Goal: Information Seeking & Learning: Learn about a topic

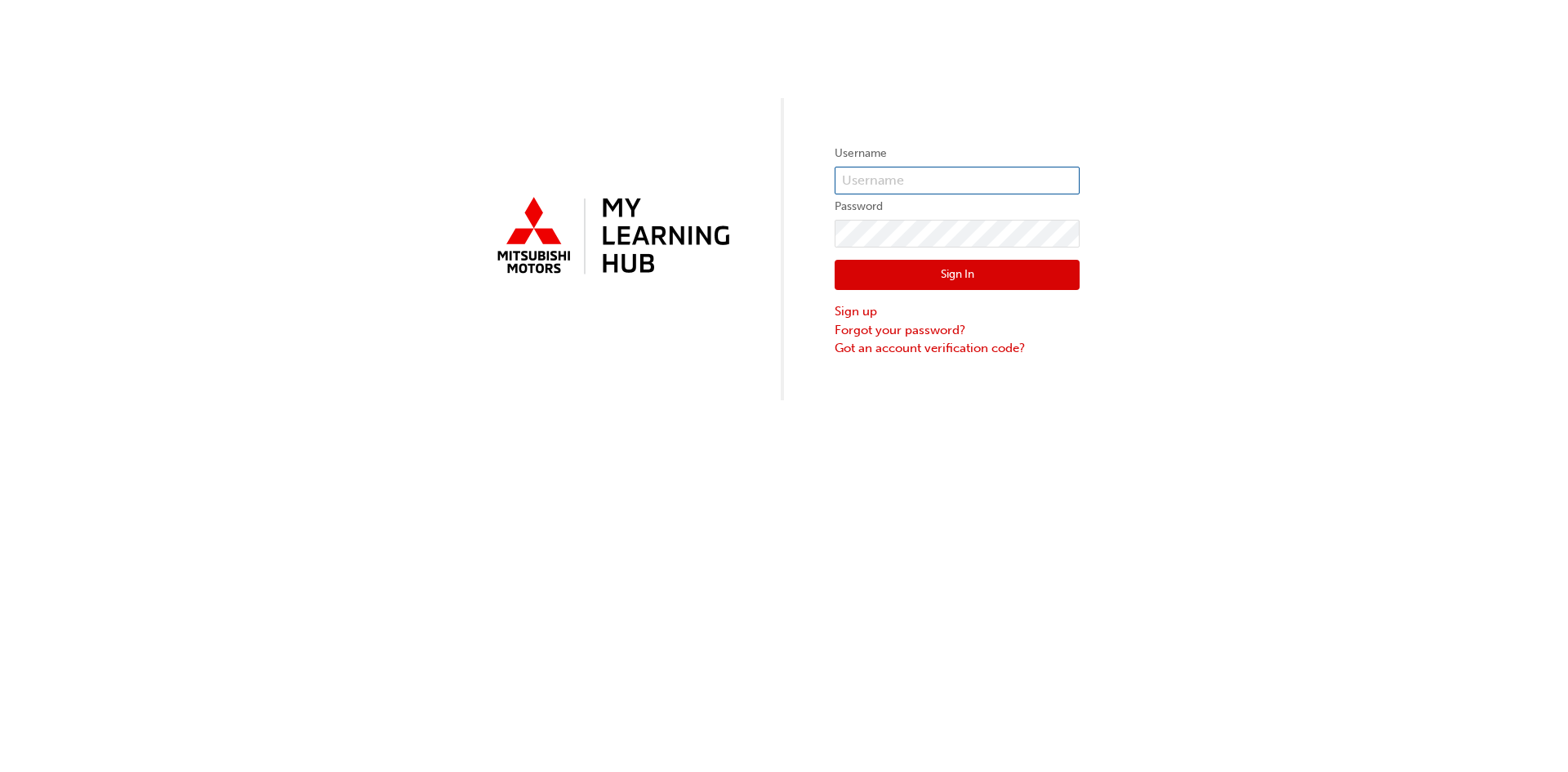
type input "[EMAIL_ADDRESS][PERSON_NAME][DOMAIN_NAME]"
click at [904, 269] on button "Sign In" at bounding box center [957, 275] width 245 height 31
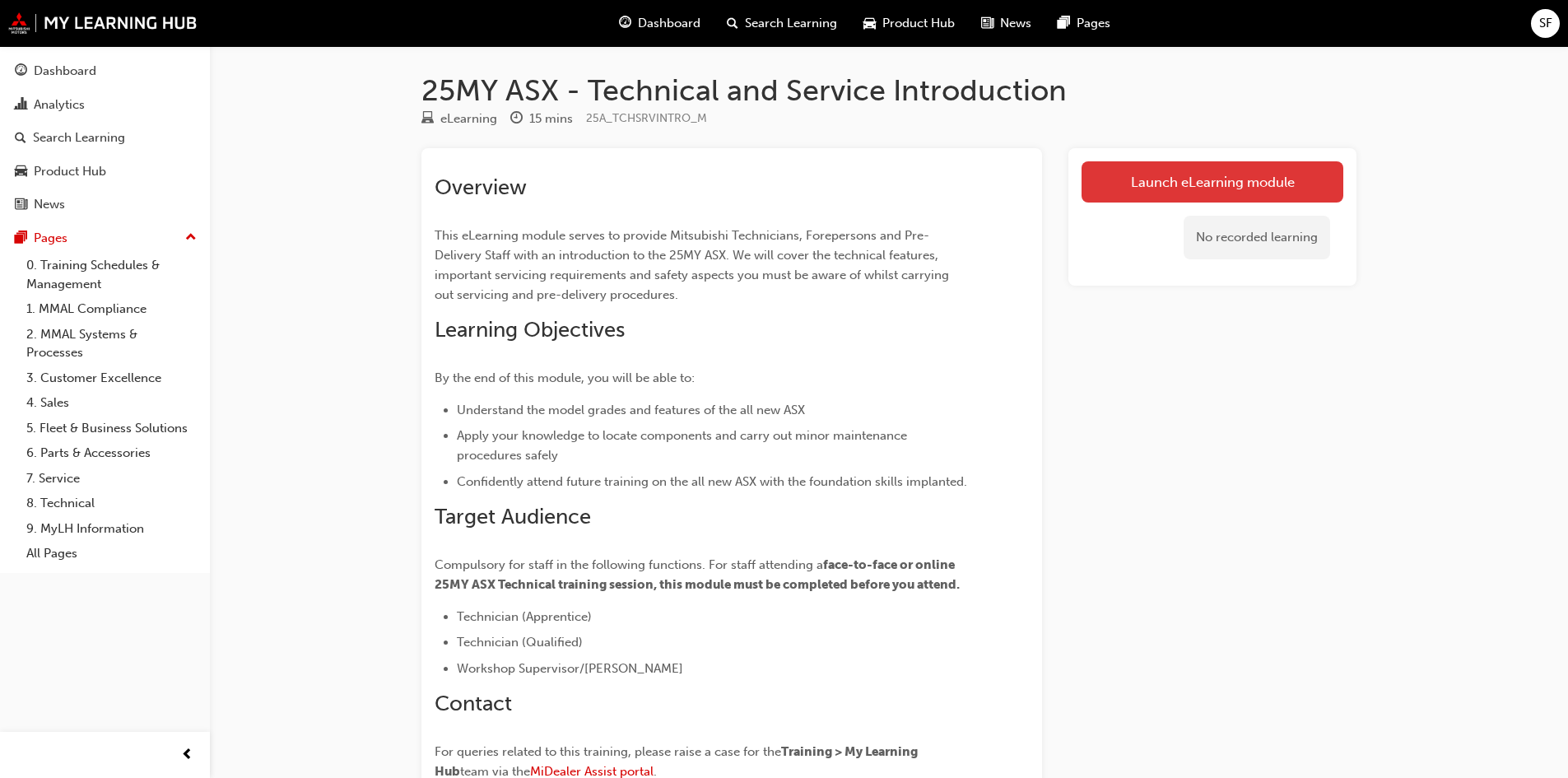
click at [1140, 183] on link "Launch eLearning module" at bounding box center [1213, 182] width 261 height 41
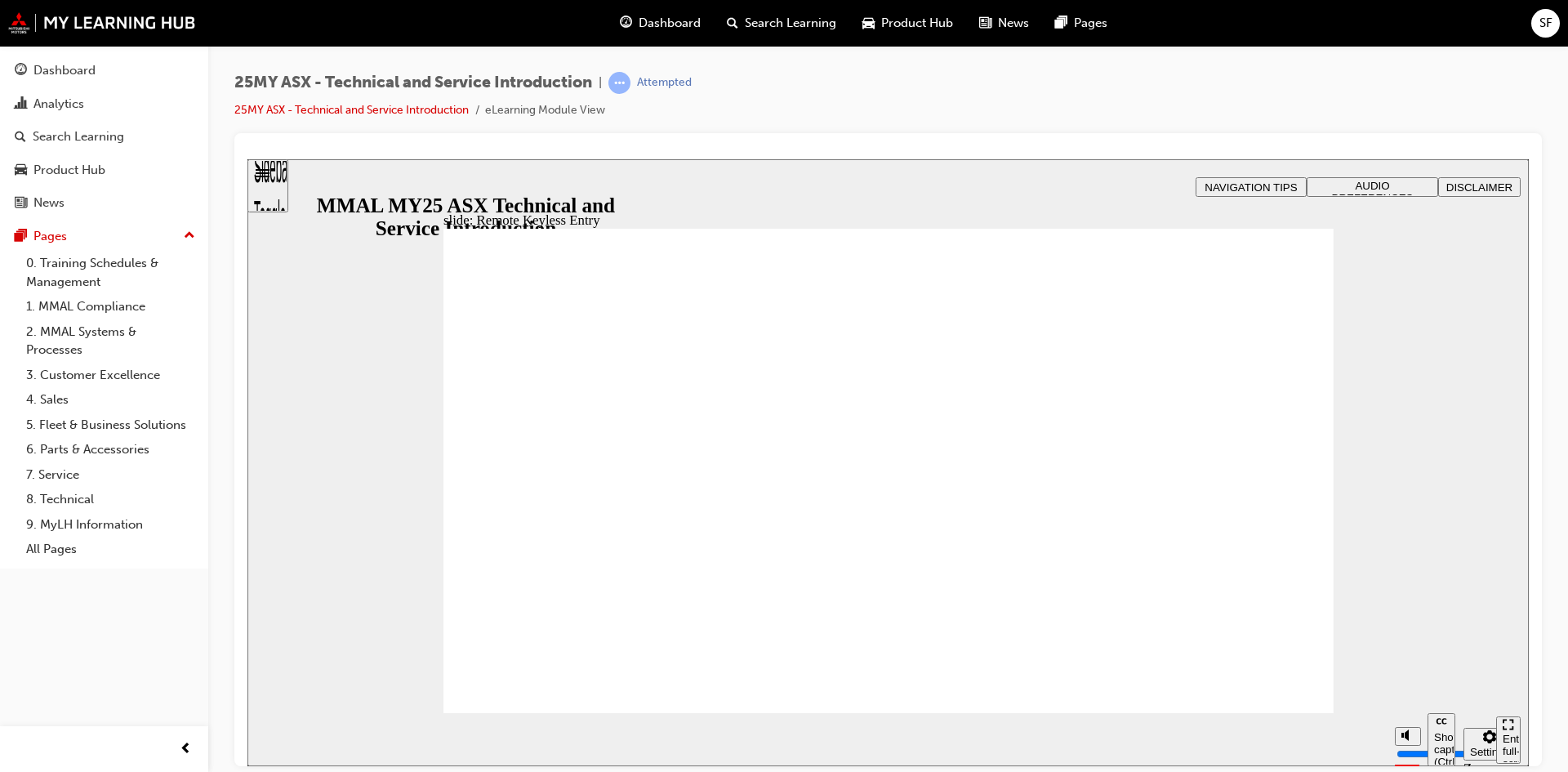
type input "8"
drag, startPoint x: 1301, startPoint y: 230, endPoint x: 1292, endPoint y: 235, distance: 10.3
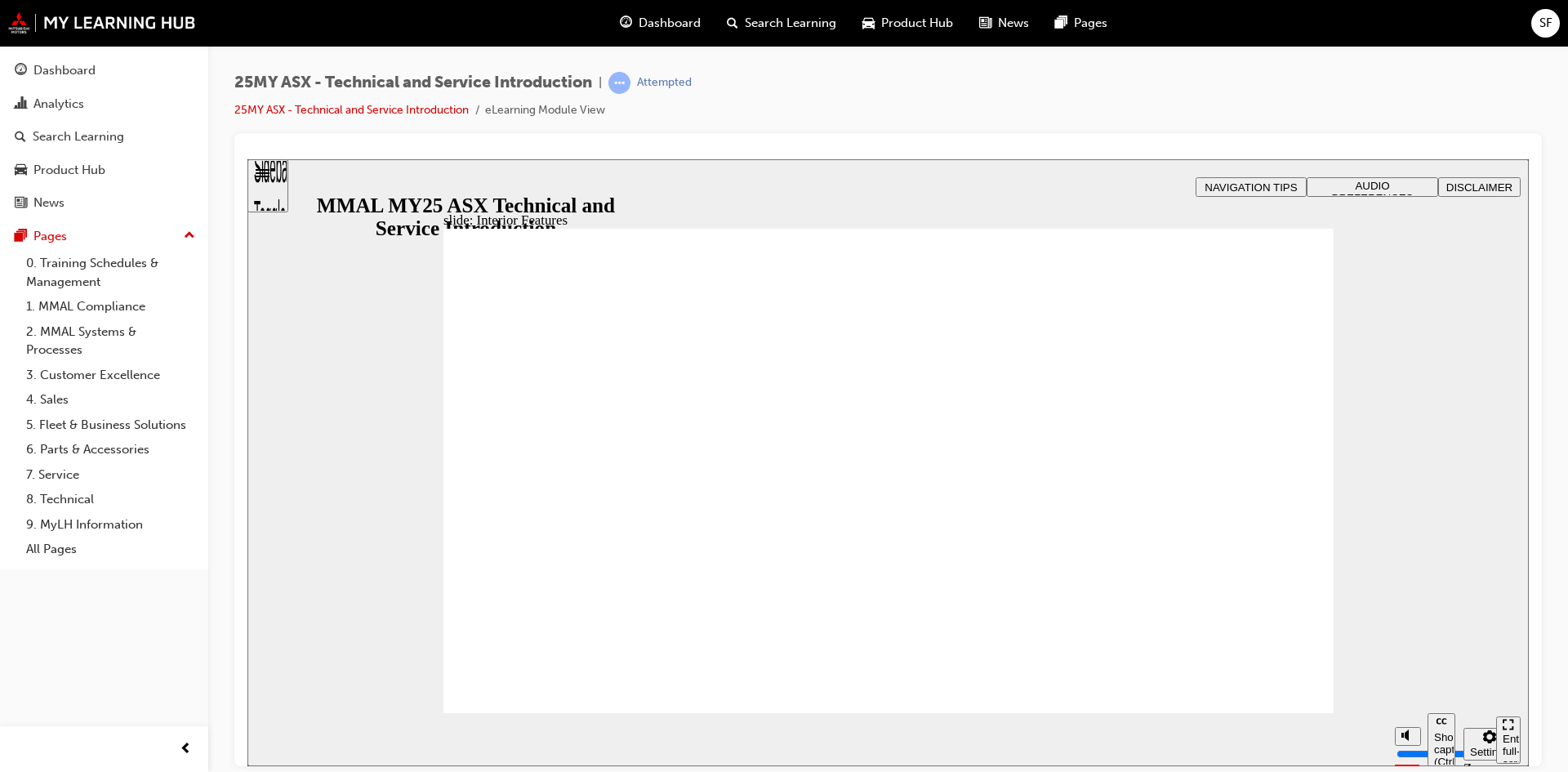
type input "3"
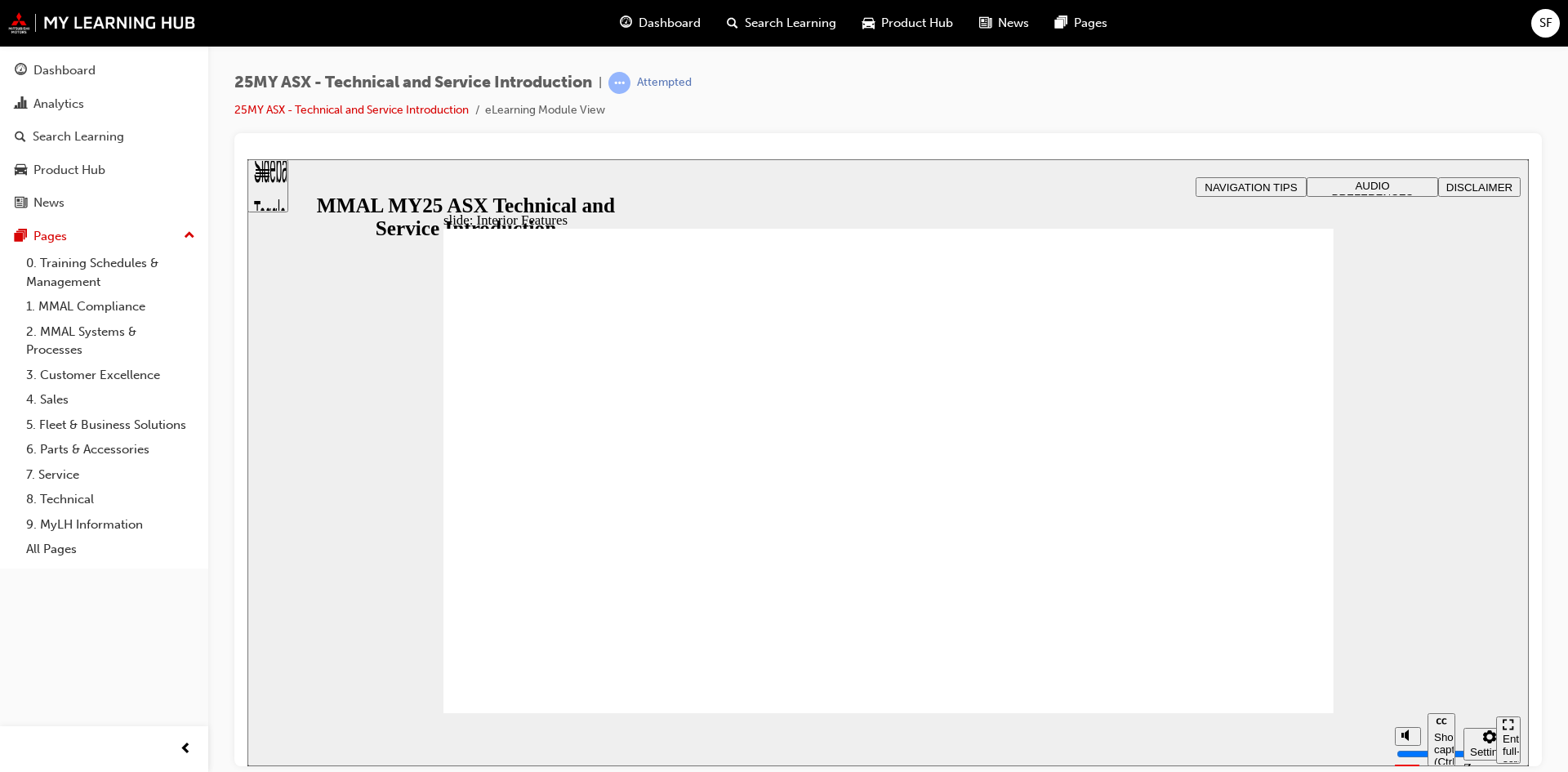
click at [1241, 725] on section "Play (Ctrl+Alt+P) Replay (Ctrl+Alt+R) Show captions (Ctrl+Alt+C) Playback speed…" at bounding box center [888, 740] width 1281 height 53
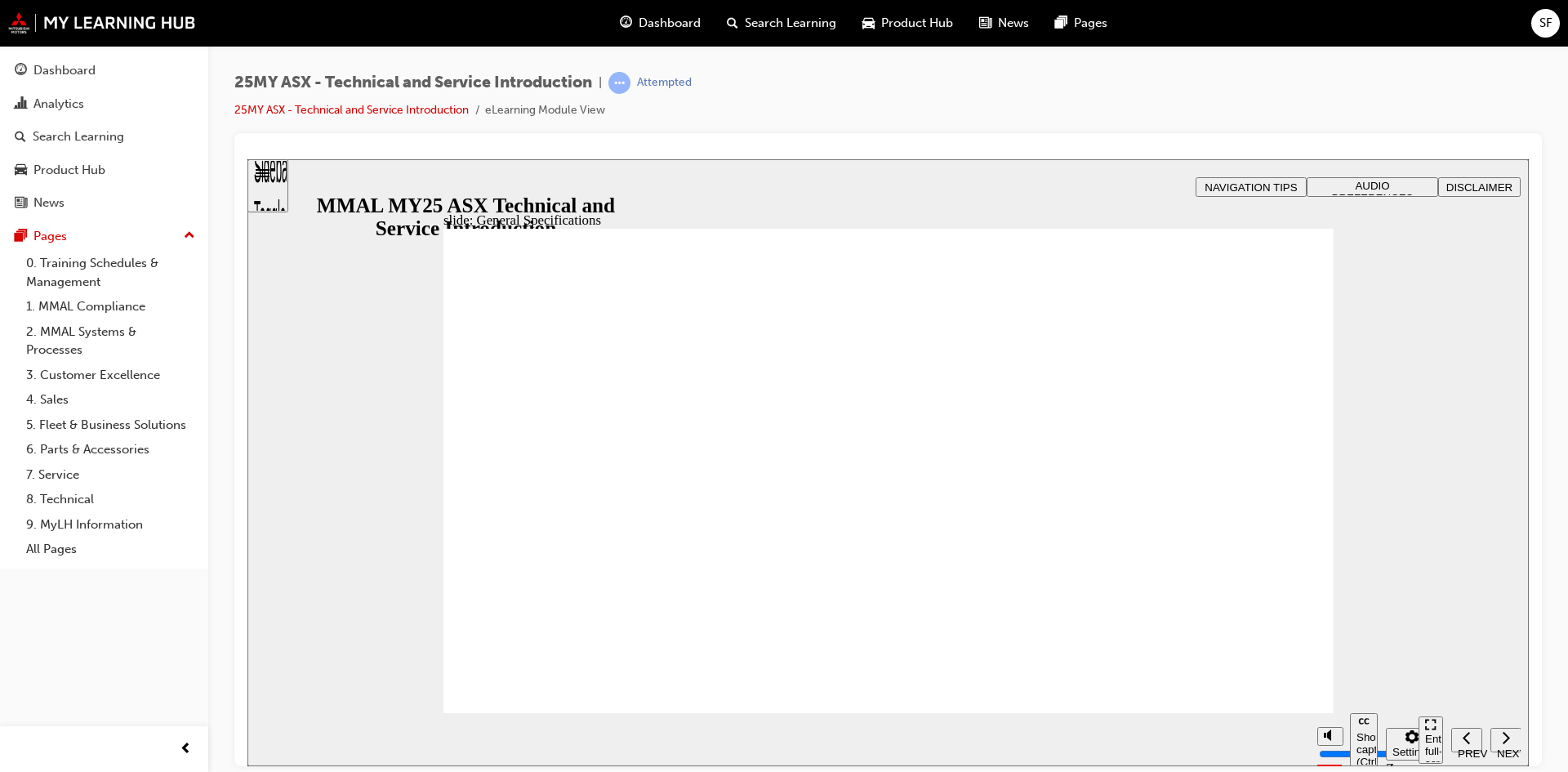
drag, startPoint x: 1313, startPoint y: 271, endPoint x: 1266, endPoint y: 294, distance: 52.3
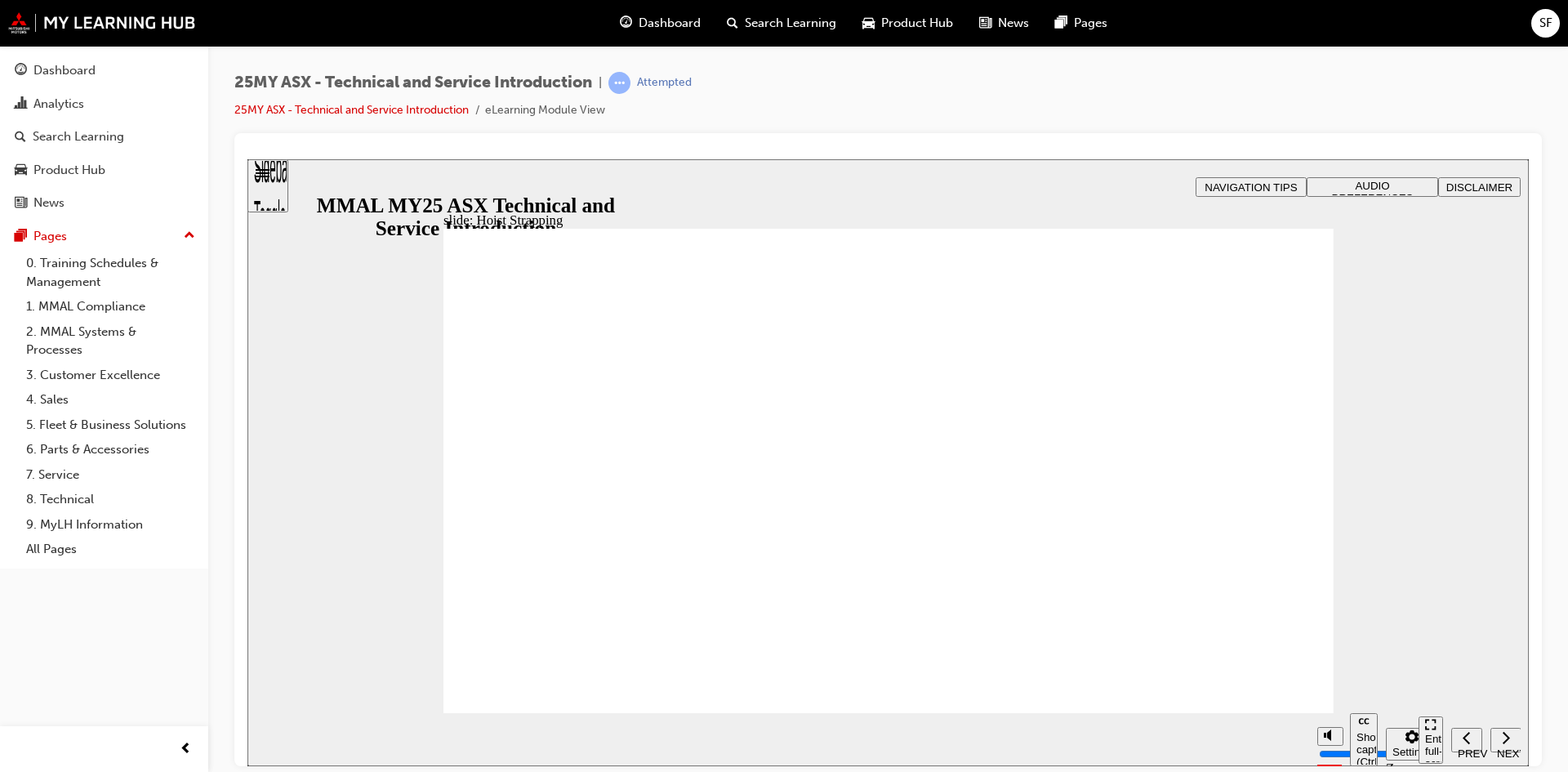
drag, startPoint x: 1070, startPoint y: 571, endPoint x: 1077, endPoint y: 590, distance: 20.2
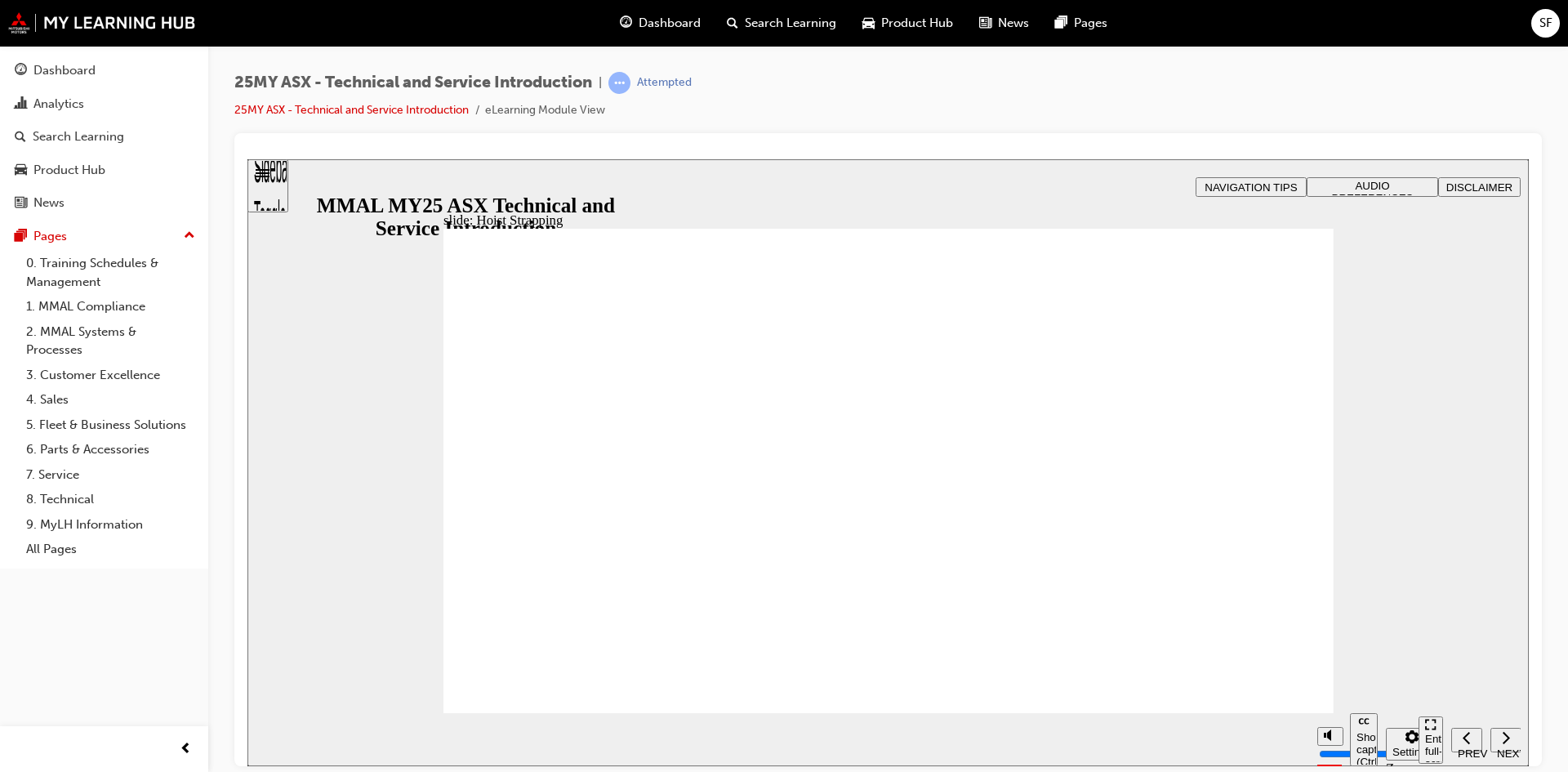
drag, startPoint x: 905, startPoint y: 597, endPoint x: 890, endPoint y: 467, distance: 130.9
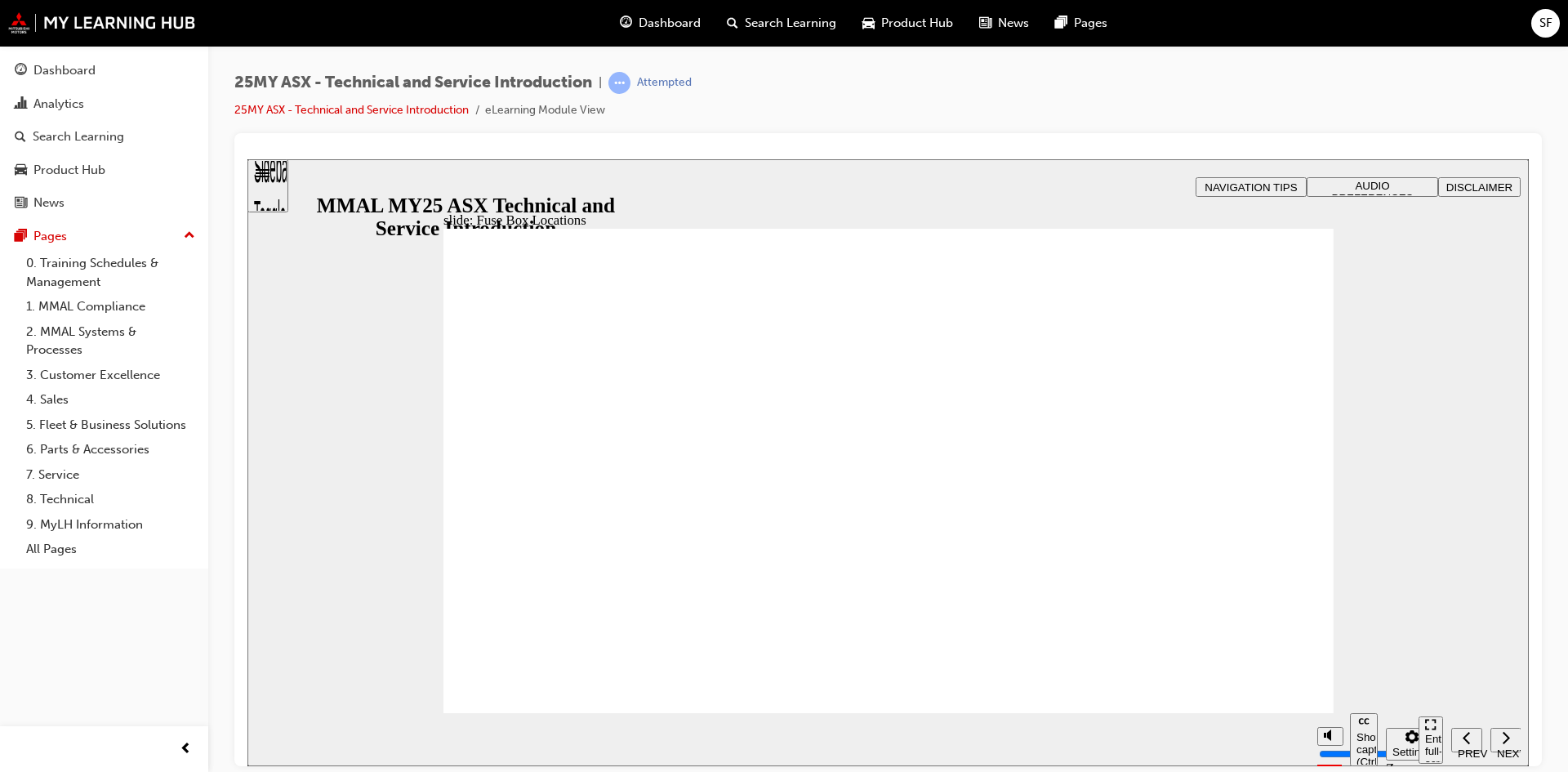
drag, startPoint x: 1200, startPoint y: 507, endPoint x: 1216, endPoint y: 477, distance: 34.0
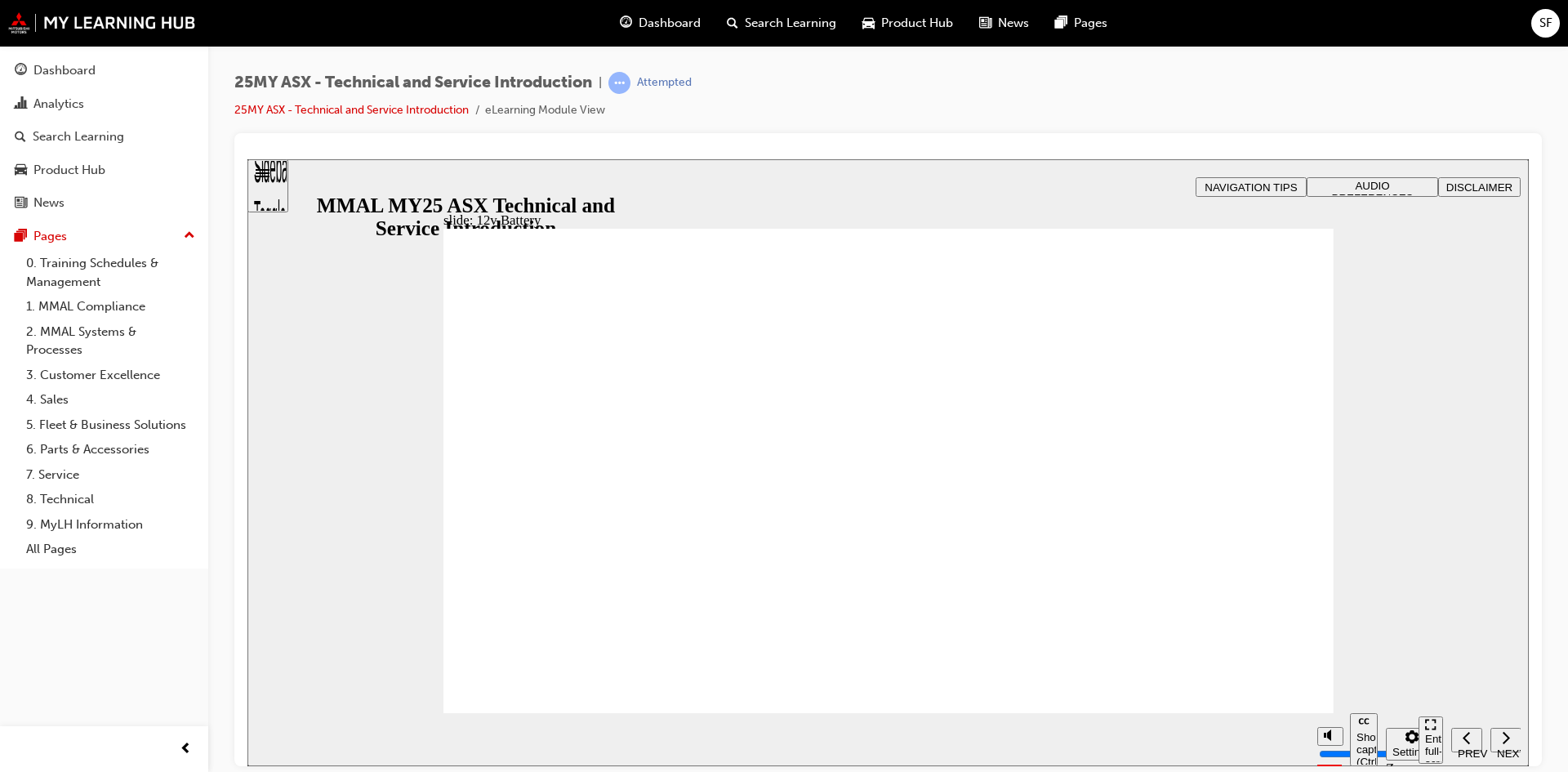
drag, startPoint x: 907, startPoint y: 480, endPoint x: 872, endPoint y: 484, distance: 35.2
drag, startPoint x: 951, startPoint y: 349, endPoint x: 1082, endPoint y: 464, distance: 174.3
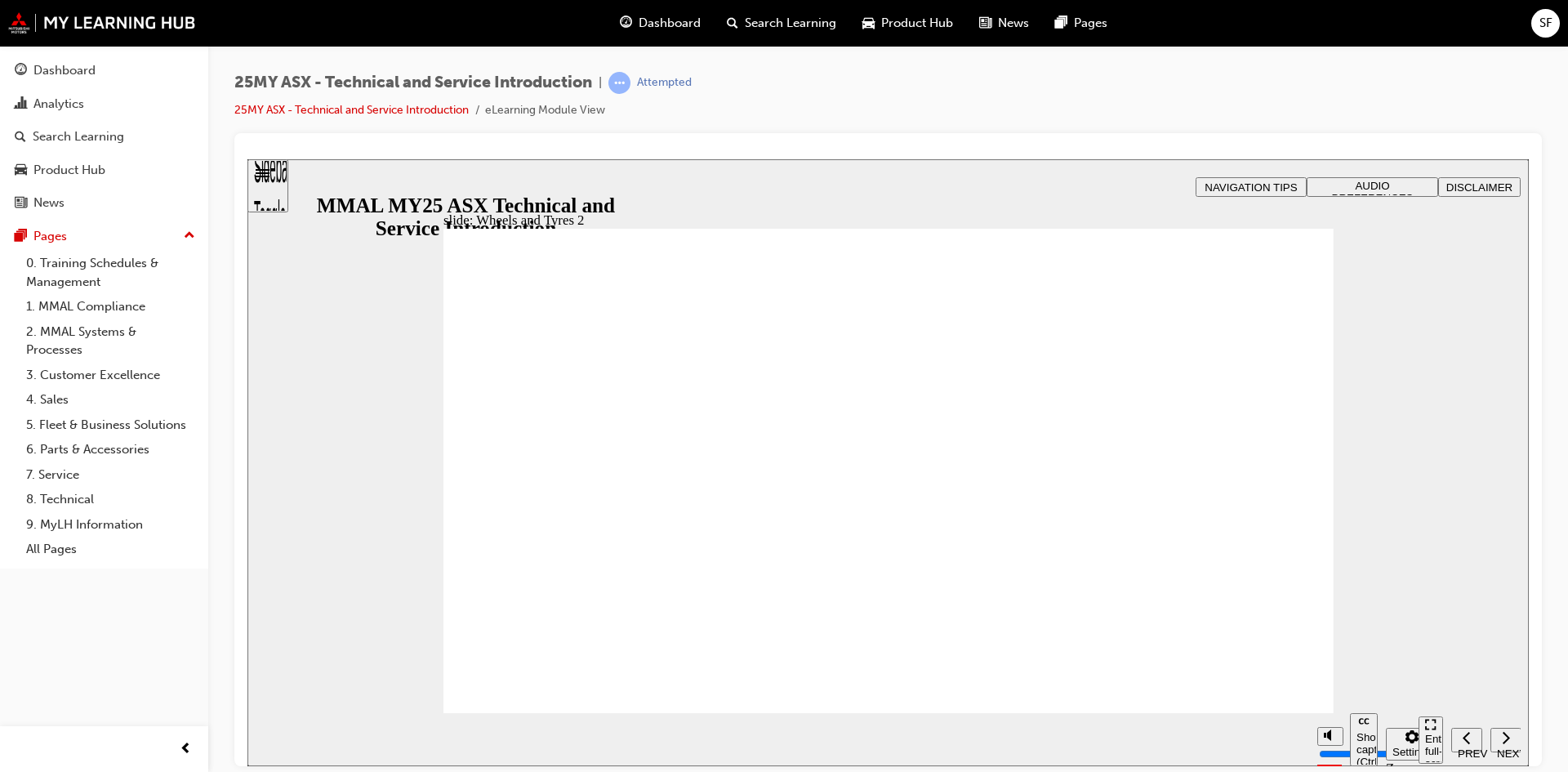
drag, startPoint x: 908, startPoint y: 545, endPoint x: 945, endPoint y: 552, distance: 37.7
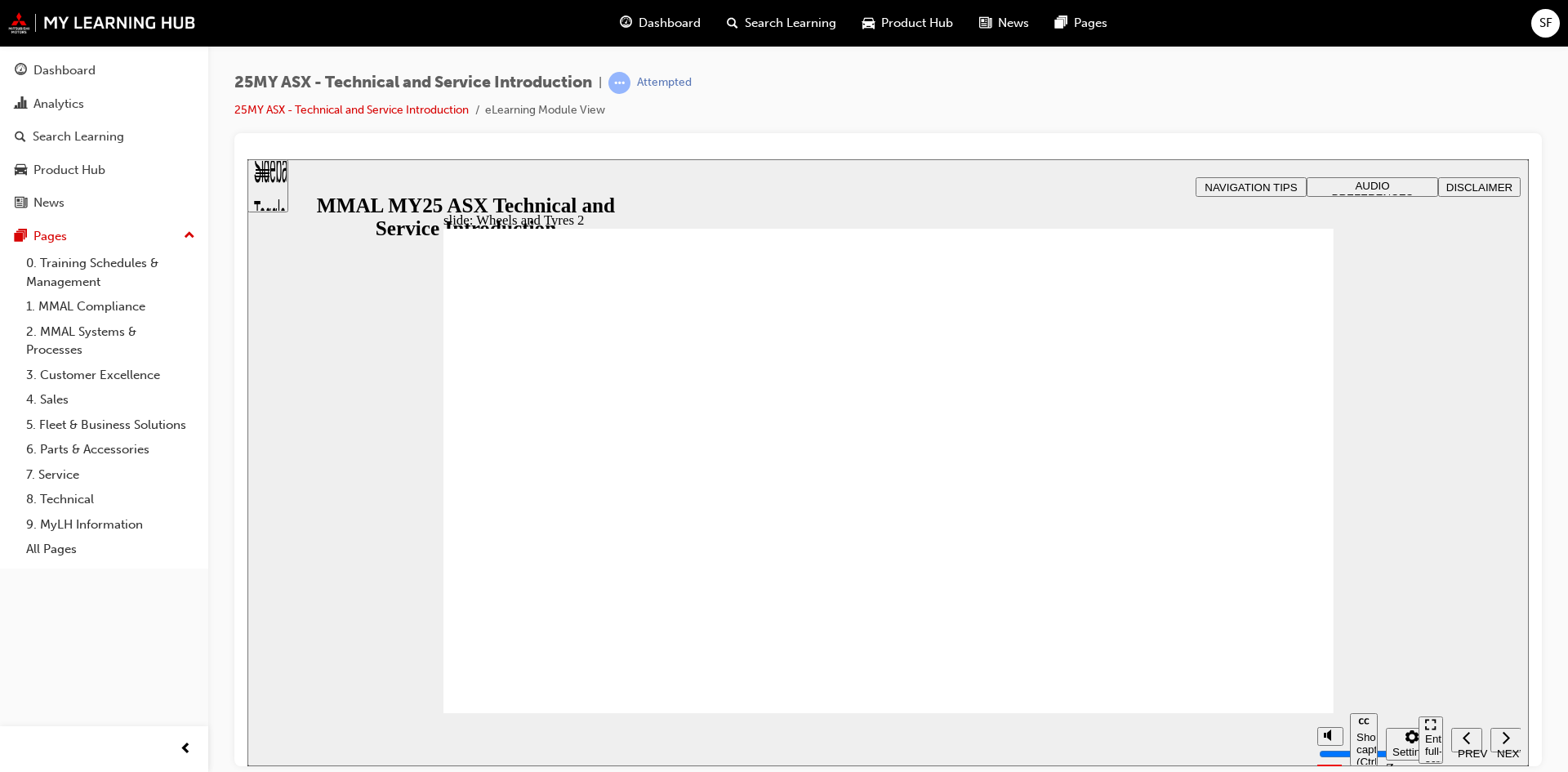
drag, startPoint x: 686, startPoint y: 612, endPoint x: 755, endPoint y: 626, distance: 70.4
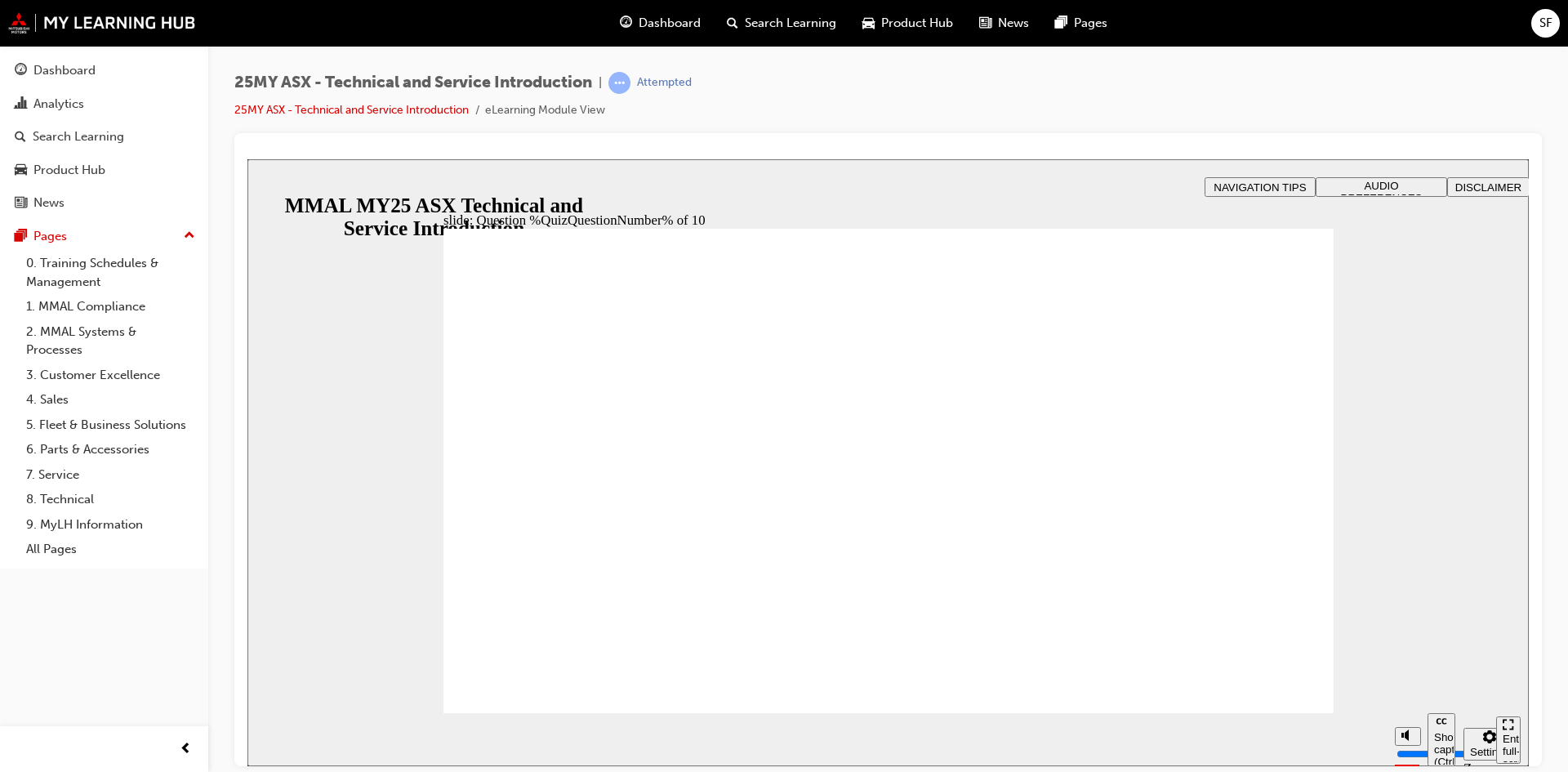
radio input "true"
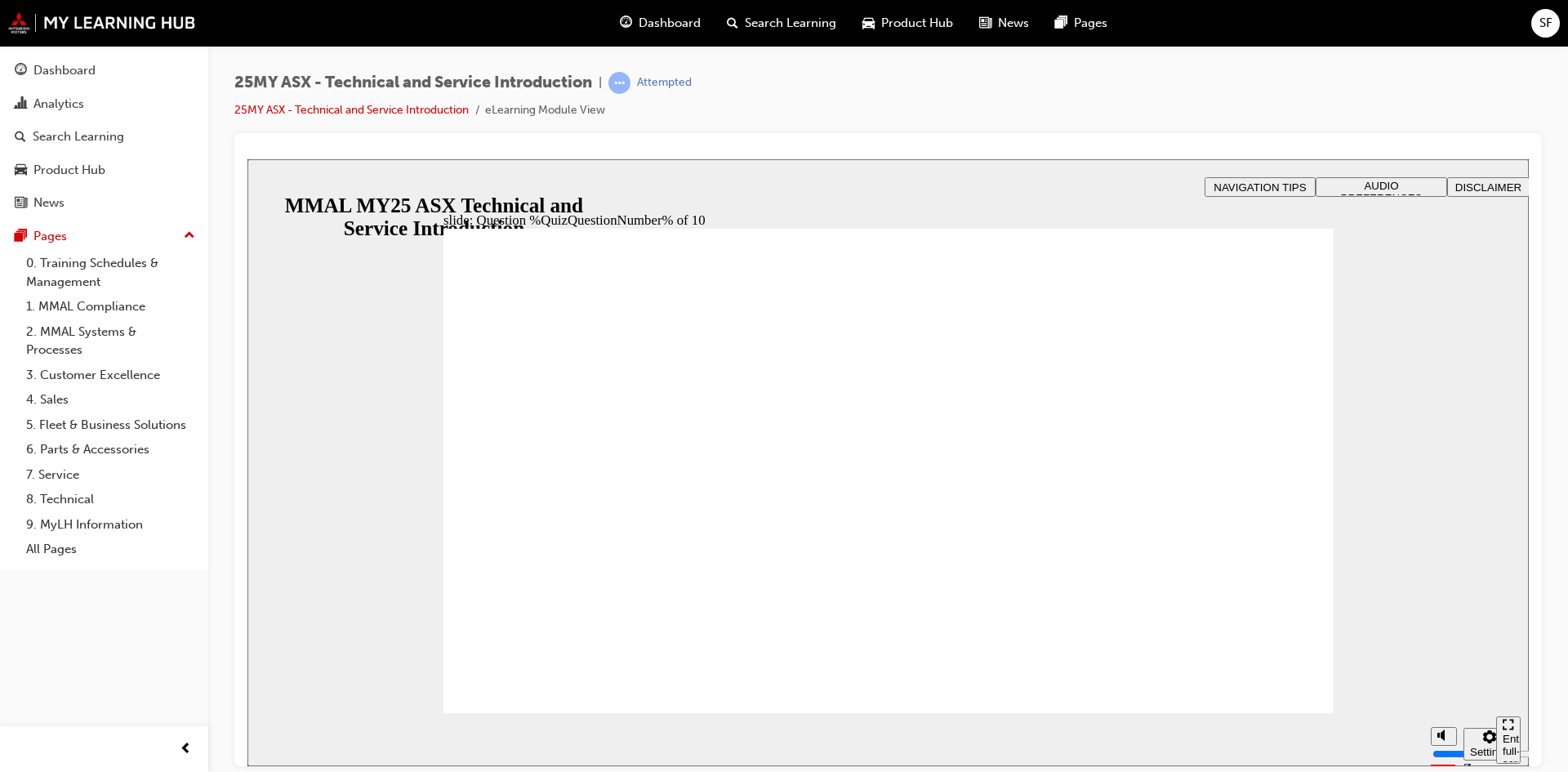
radio input "true"
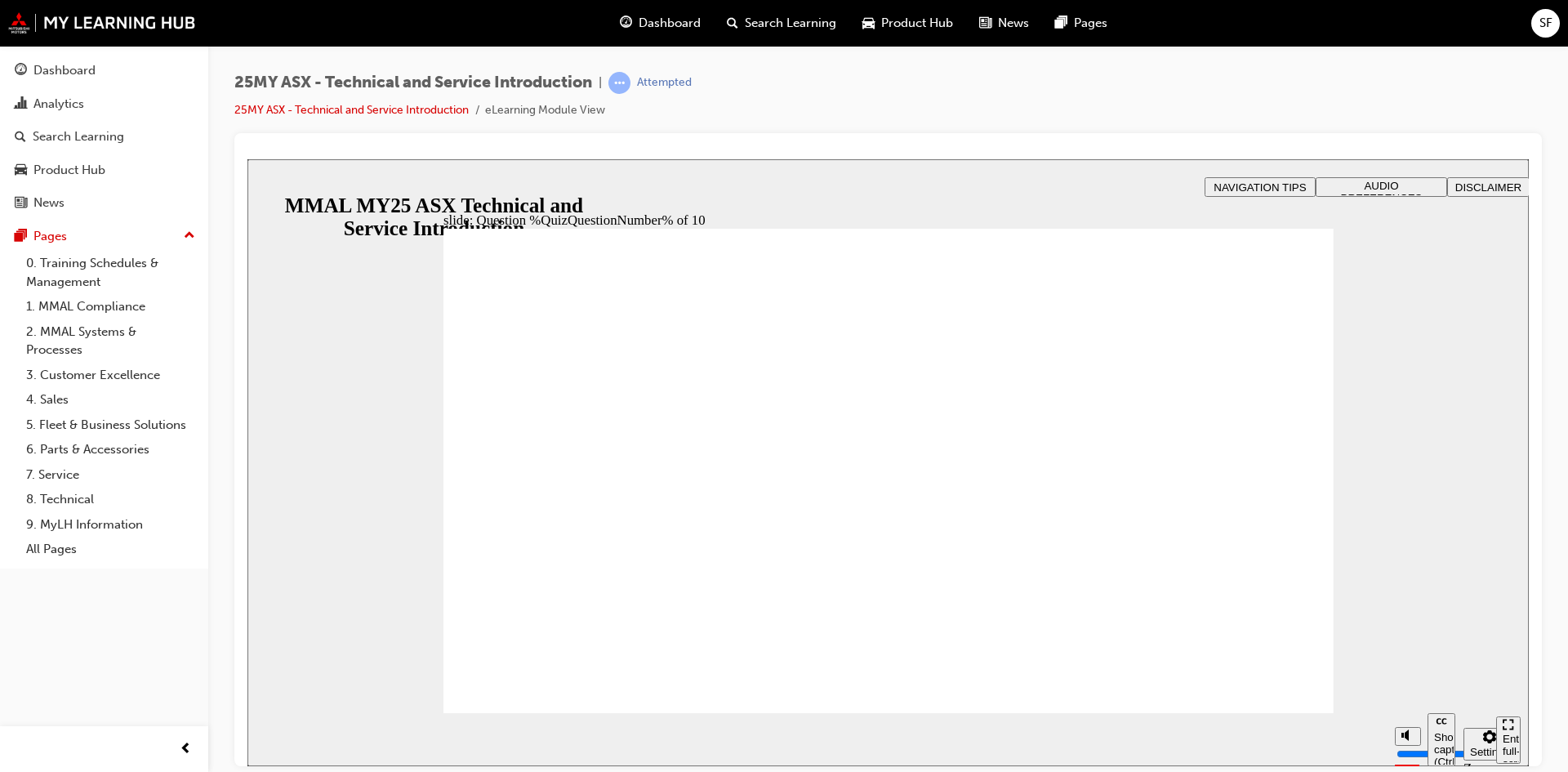
radio input "true"
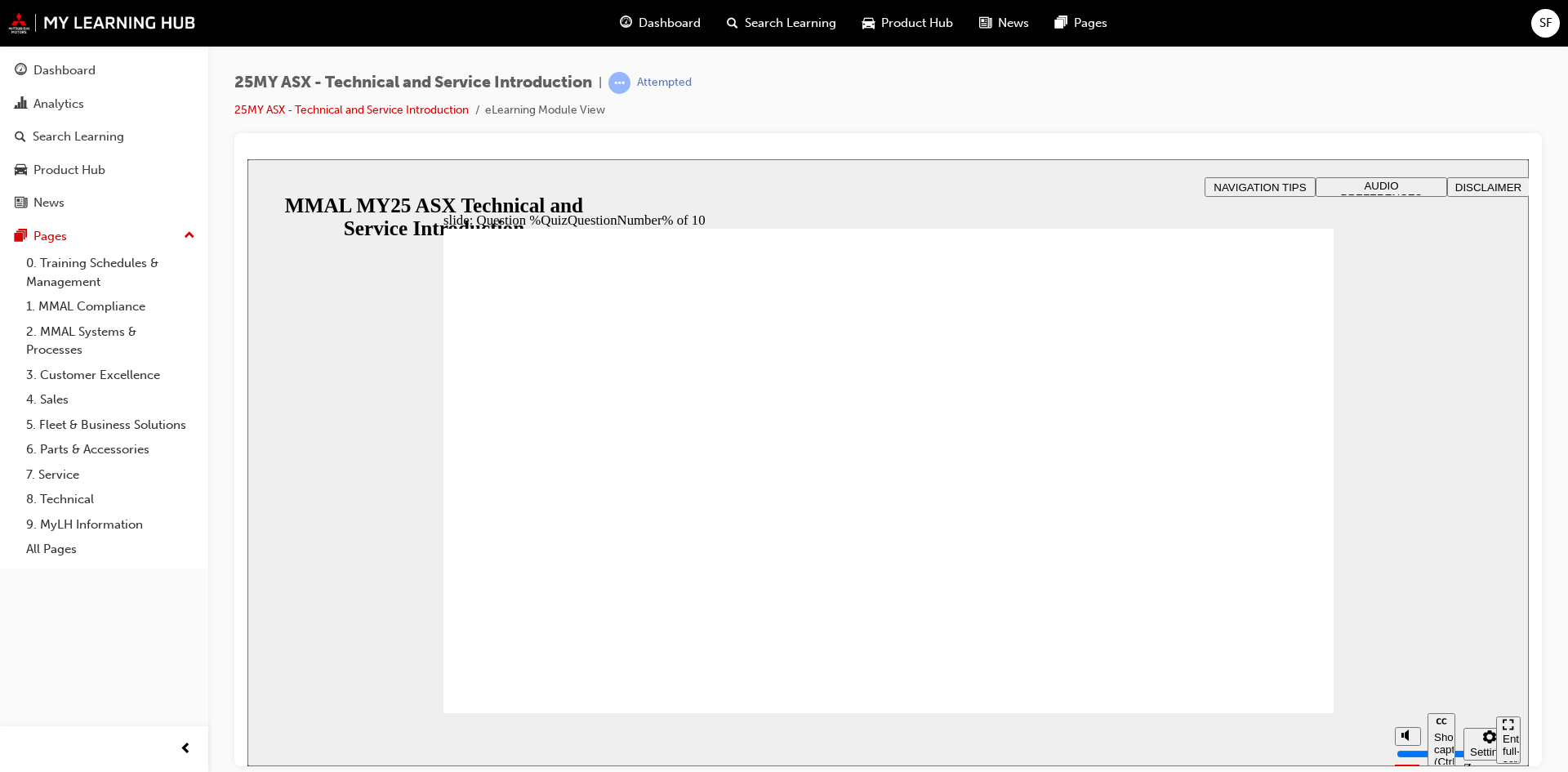
radio input "false"
radio input "true"
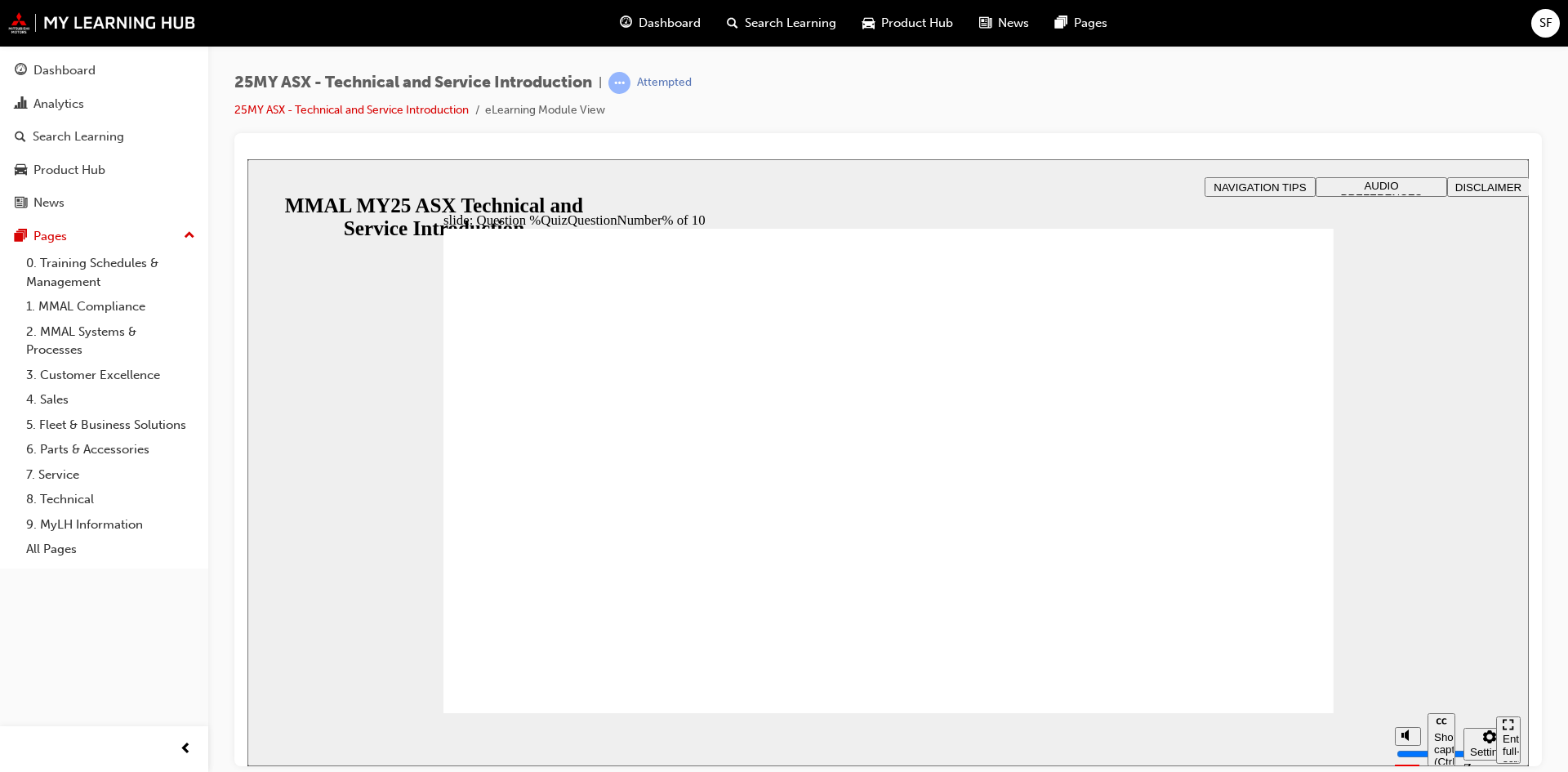
radio input "true"
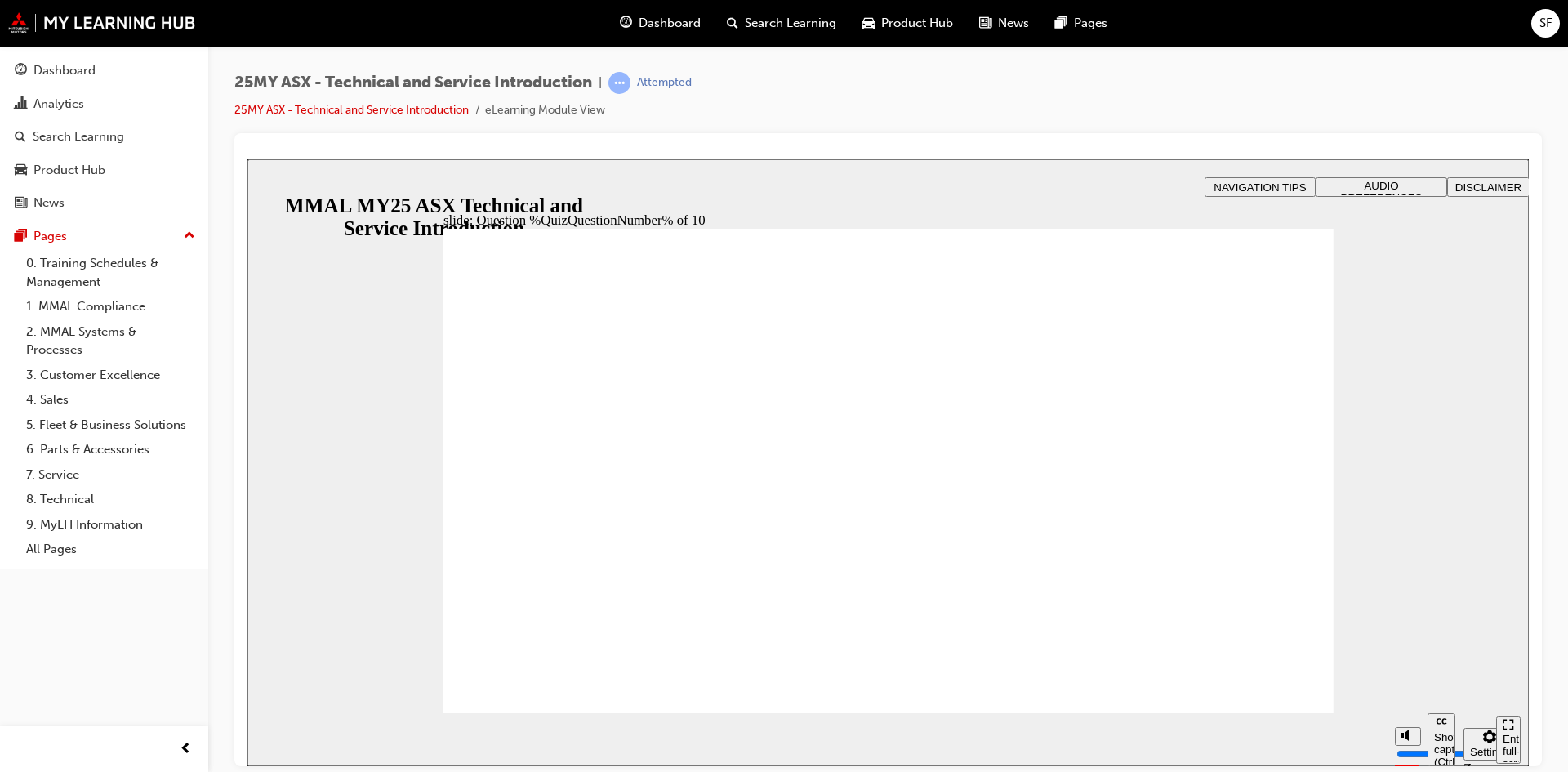
drag, startPoint x: 906, startPoint y: 631, endPoint x: 1200, endPoint y: 680, distance: 298.1
radio input "true"
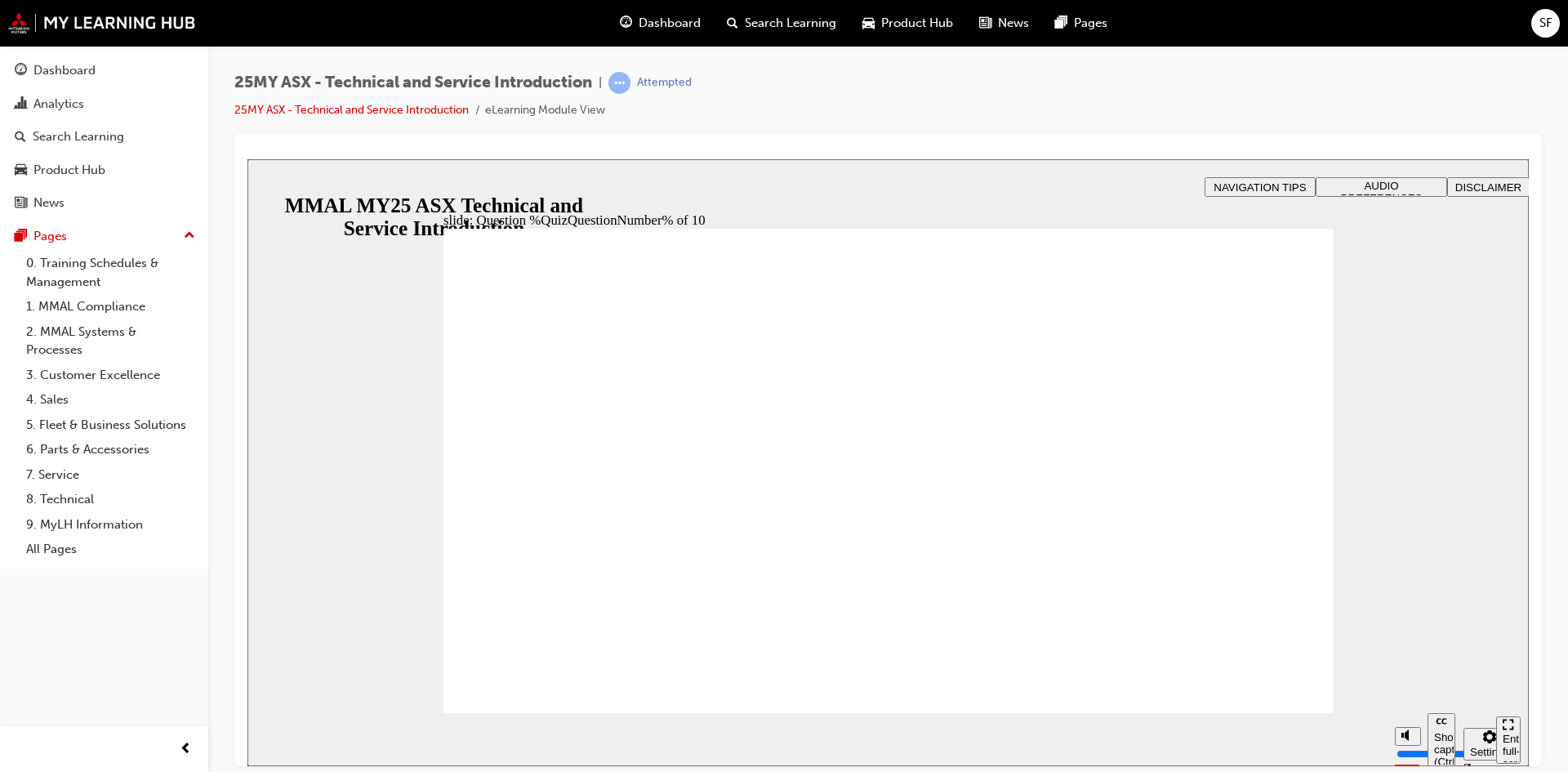
drag, startPoint x: 944, startPoint y: 628, endPoint x: 934, endPoint y: 620, distance: 12.8
radio input "true"
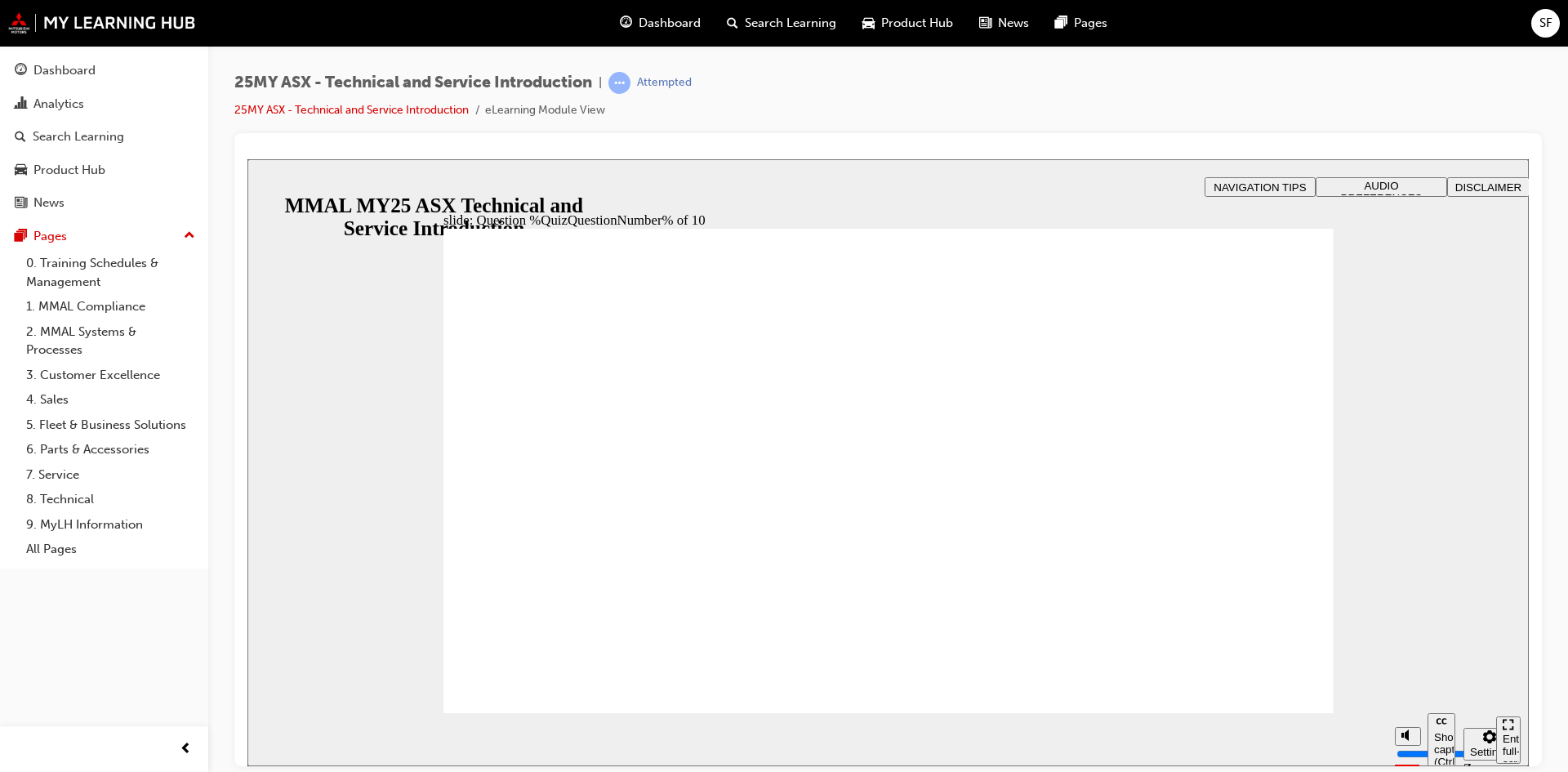
radio input "true"
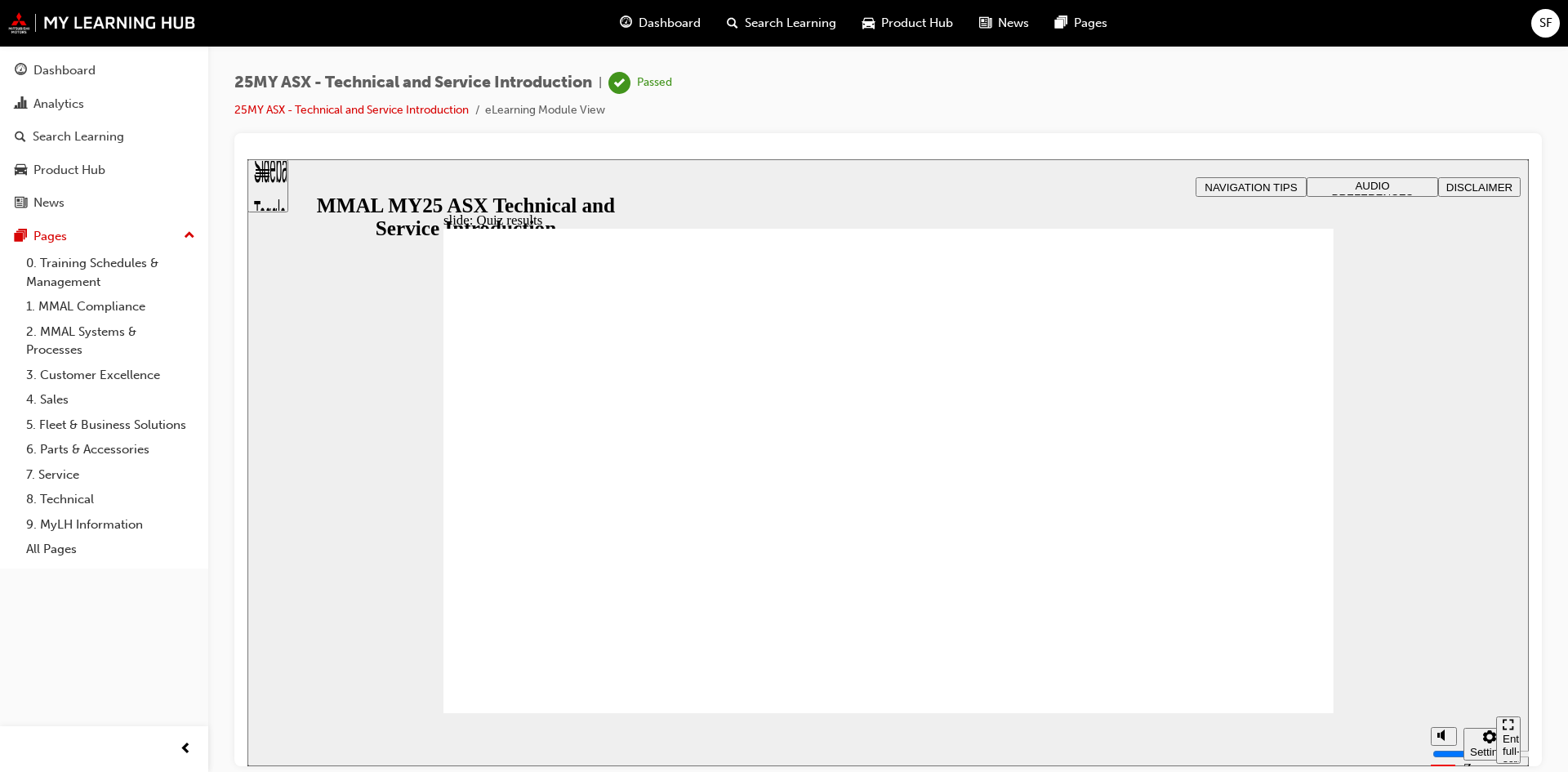
drag, startPoint x: 62, startPoint y: 75, endPoint x: 91, endPoint y: 51, distance: 37.6
click at [62, 75] on div "Dashboard" at bounding box center [64, 71] width 62 height 19
